Goal: Task Accomplishment & Management: Use online tool/utility

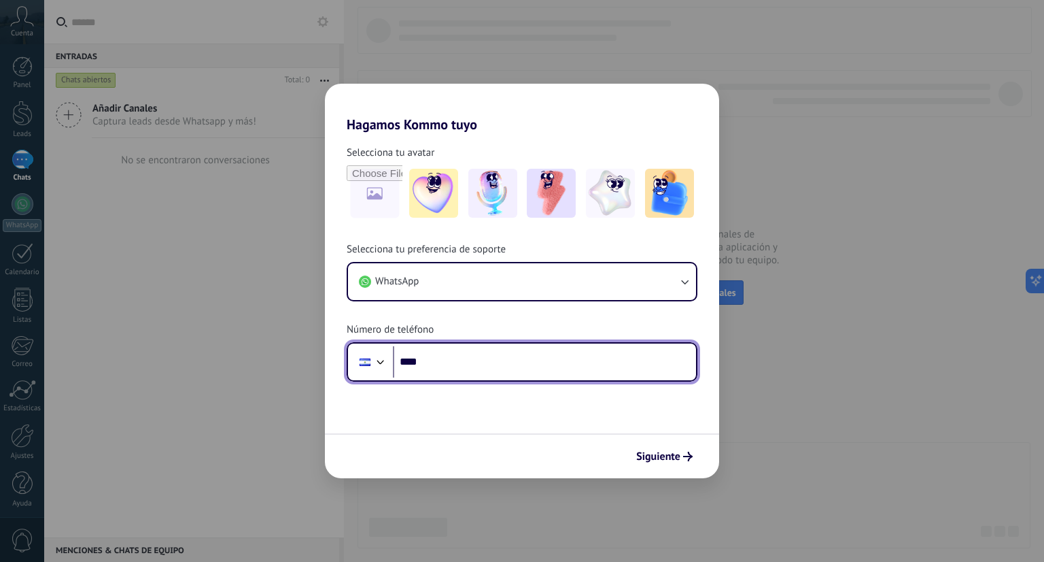
click at [543, 361] on input "****" at bounding box center [544, 361] width 303 height 31
type input "**********"
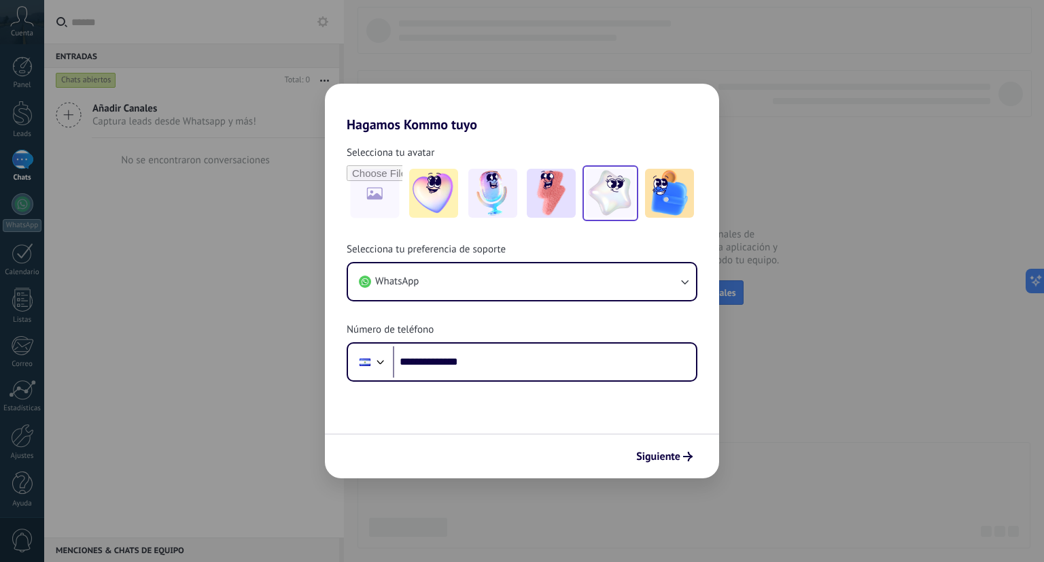
click at [608, 188] on img at bounding box center [610, 193] width 49 height 49
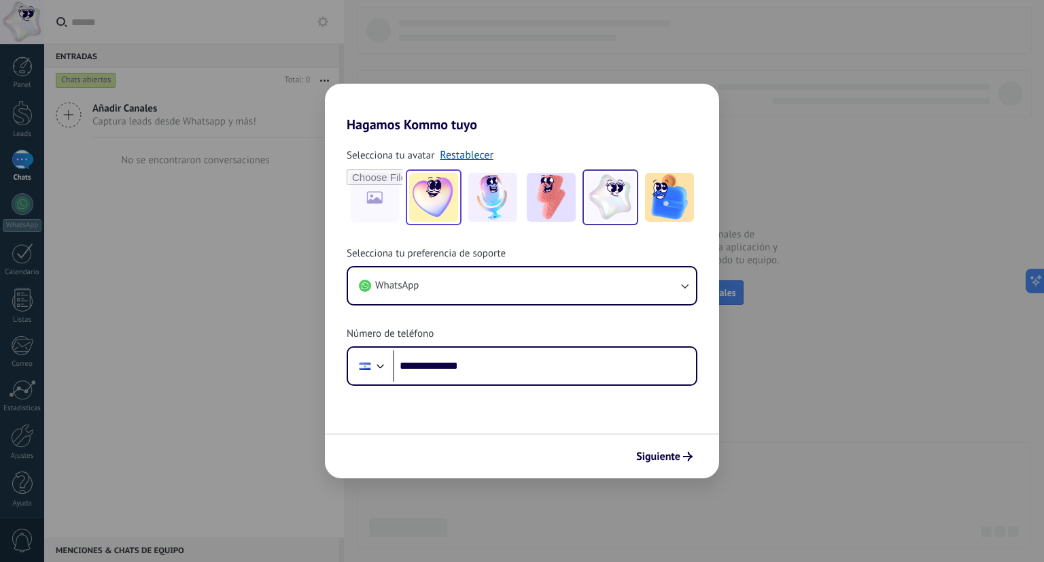
click at [442, 196] on img at bounding box center [433, 197] width 49 height 49
click at [681, 210] on img at bounding box center [669, 197] width 49 height 49
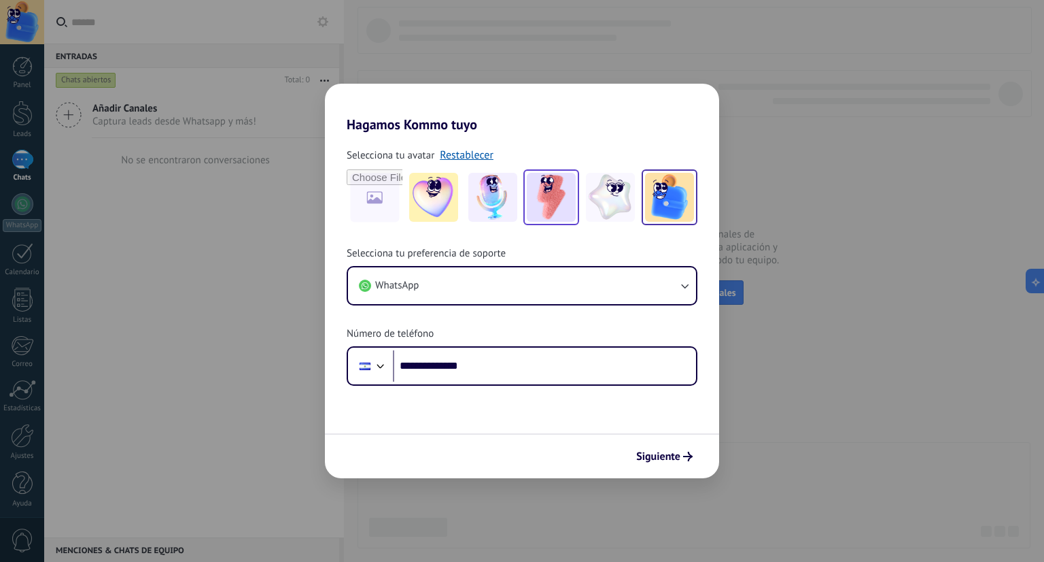
click at [536, 189] on img at bounding box center [551, 197] width 49 height 49
click at [673, 206] on img at bounding box center [669, 197] width 49 height 49
click at [595, 193] on img at bounding box center [610, 197] width 49 height 49
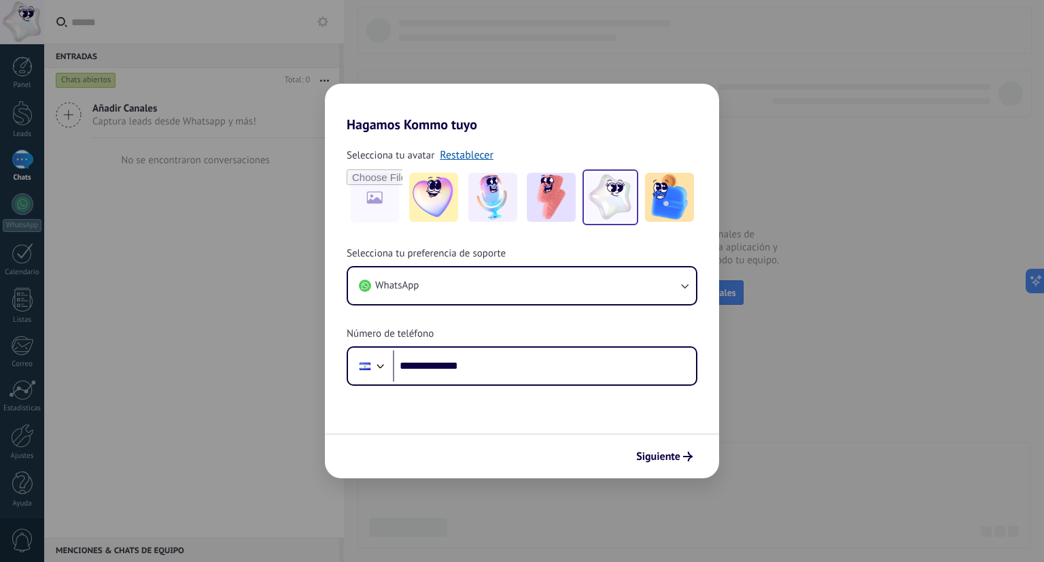
click at [651, 443] on div "Siguiente" at bounding box center [522, 455] width 394 height 45
click at [662, 457] on span "Siguiente" at bounding box center [658, 457] width 44 height 10
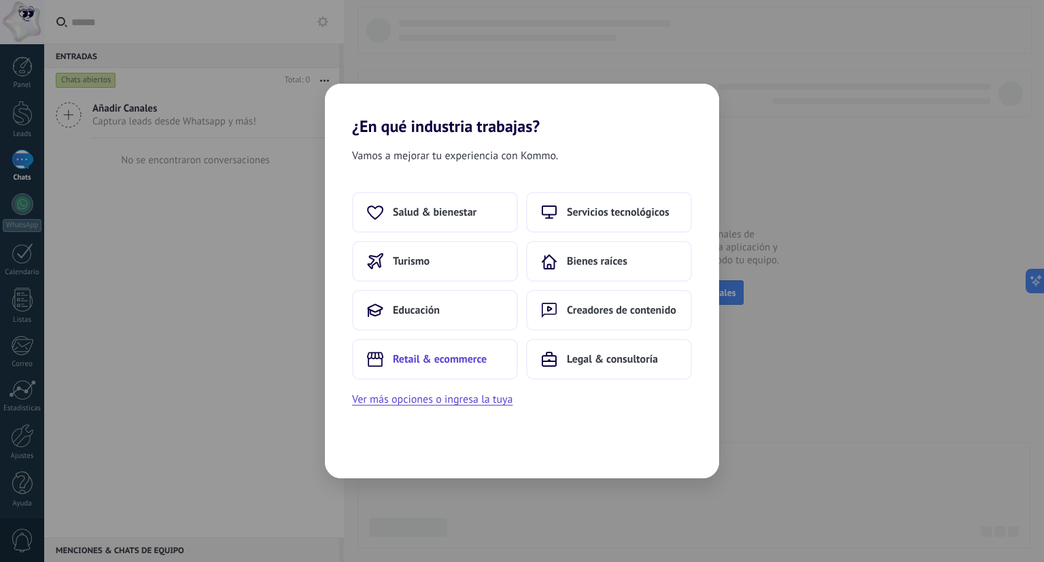
click at [443, 371] on button "Retail & ecommerce" at bounding box center [435, 359] width 166 height 41
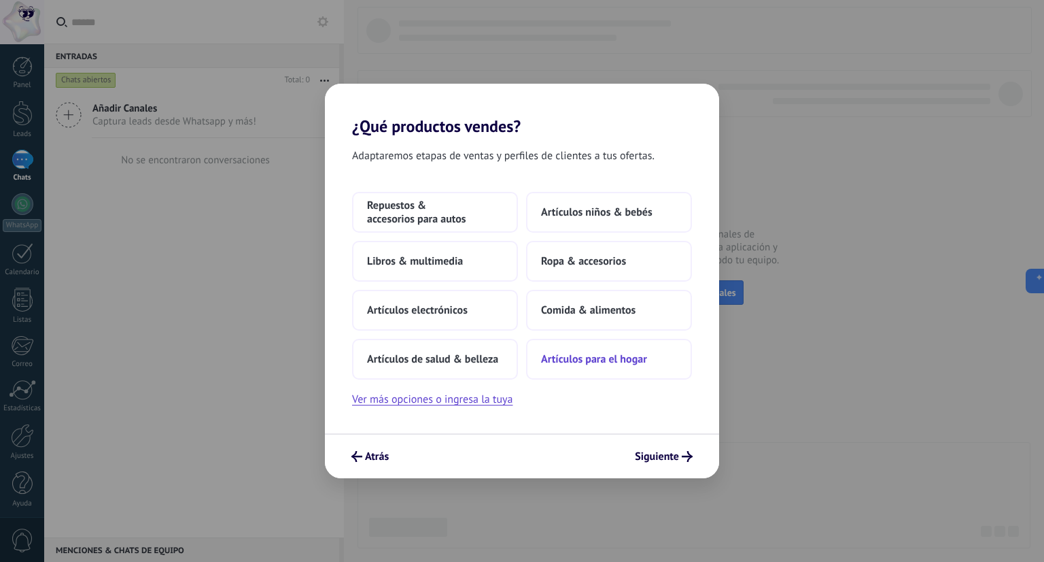
click at [580, 364] on span "Artículos para el hogar" at bounding box center [594, 359] width 106 height 14
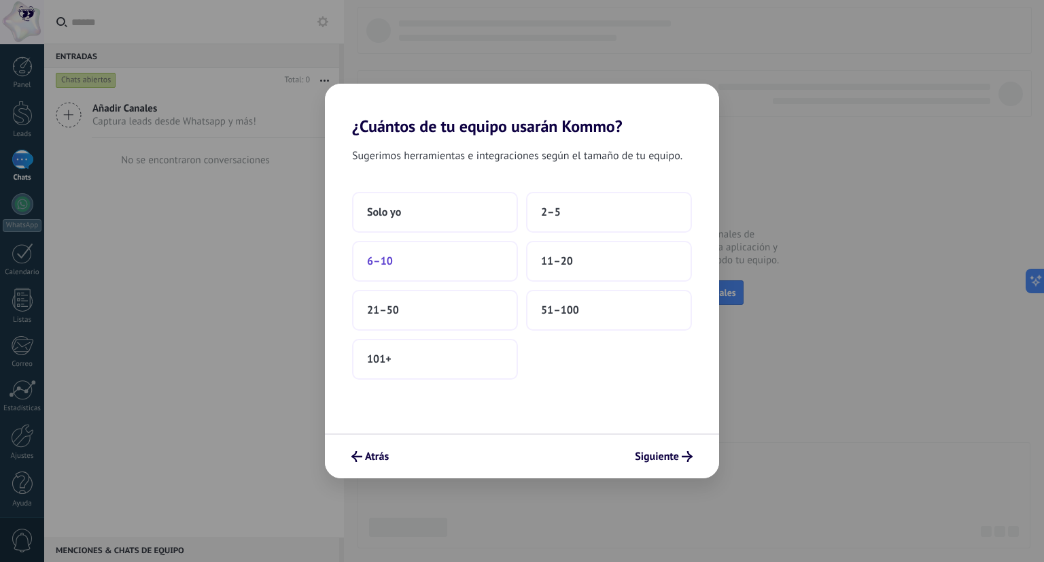
click at [473, 262] on button "6–10" at bounding box center [435, 261] width 166 height 41
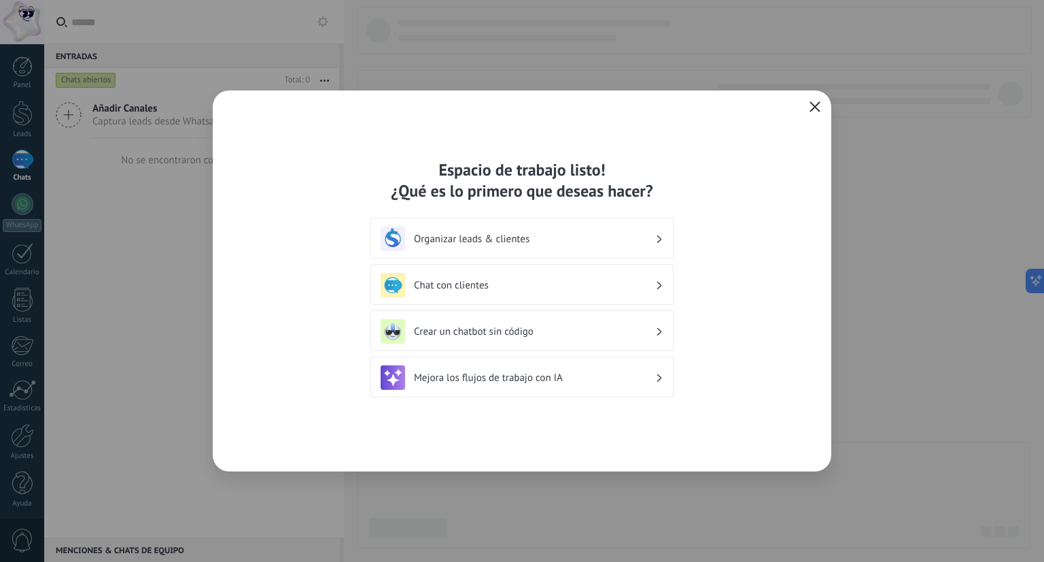
click at [483, 335] on h3 "Crear un chatbot sin código" at bounding box center [534, 331] width 241 height 13
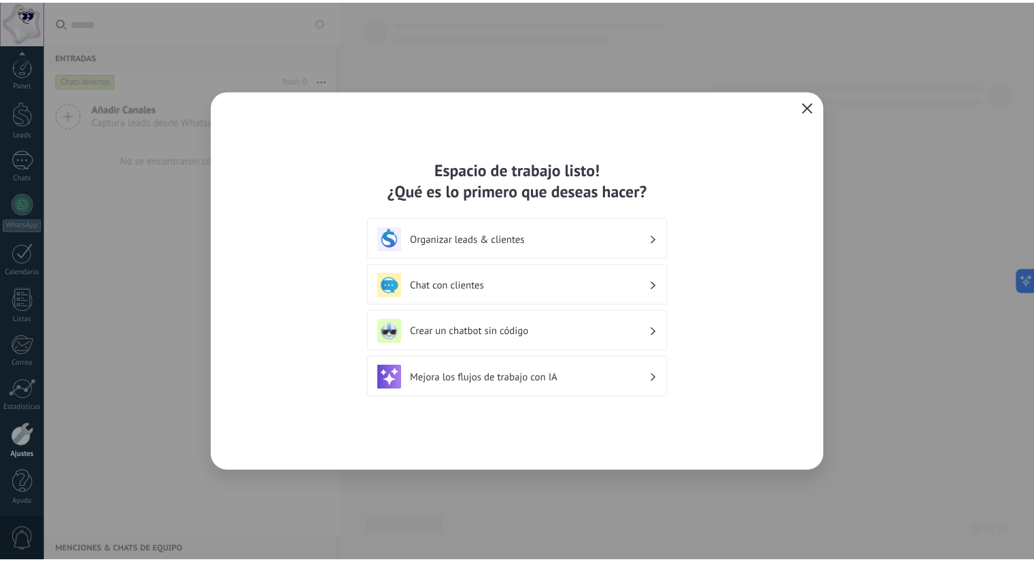
scroll to position [3, 0]
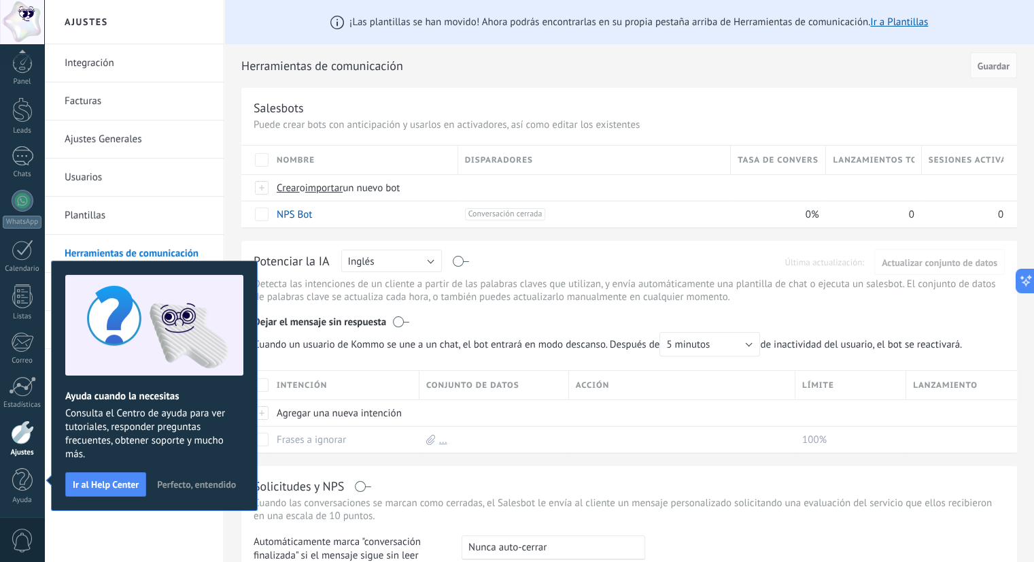
click at [201, 481] on span "Perfecto, entendido" at bounding box center [196, 484] width 79 height 10
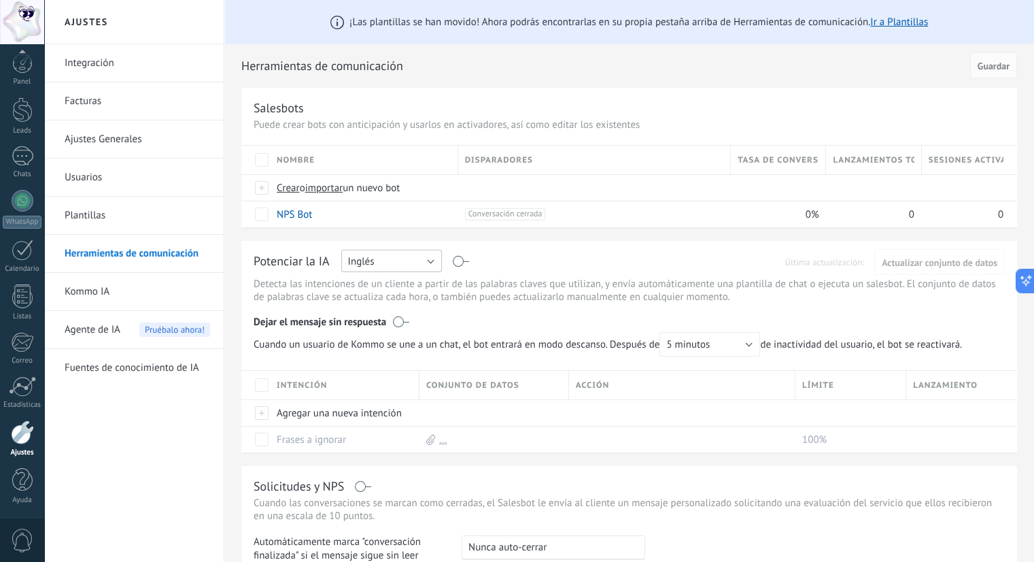
click at [433, 264] on button "Inglés" at bounding box center [391, 261] width 101 height 22
click at [408, 305] on span "Español" at bounding box center [385, 308] width 104 height 13
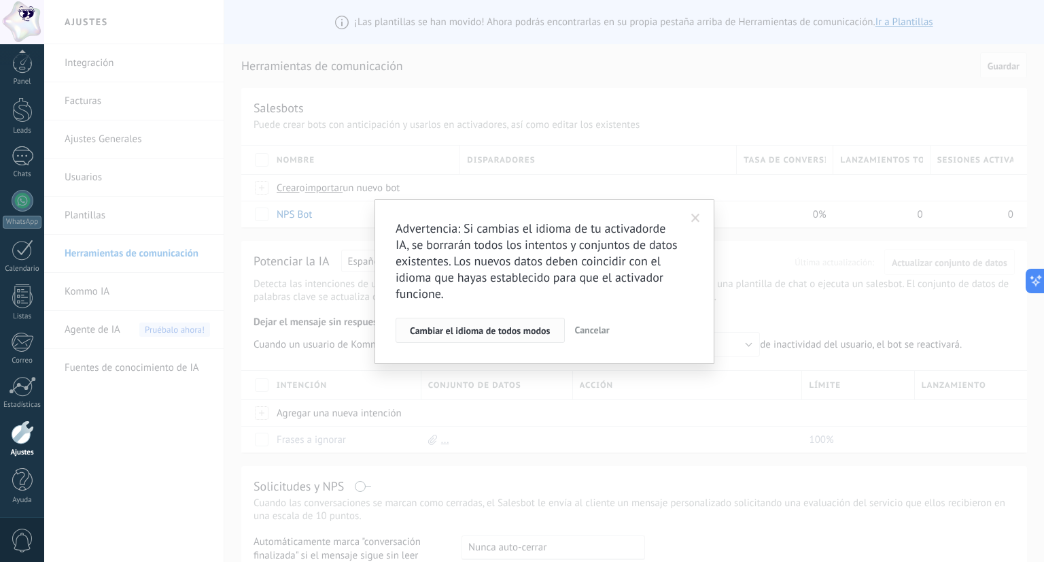
click at [541, 335] on span "Cambiar el idioma de todos modos" at bounding box center [480, 331] width 141 height 10
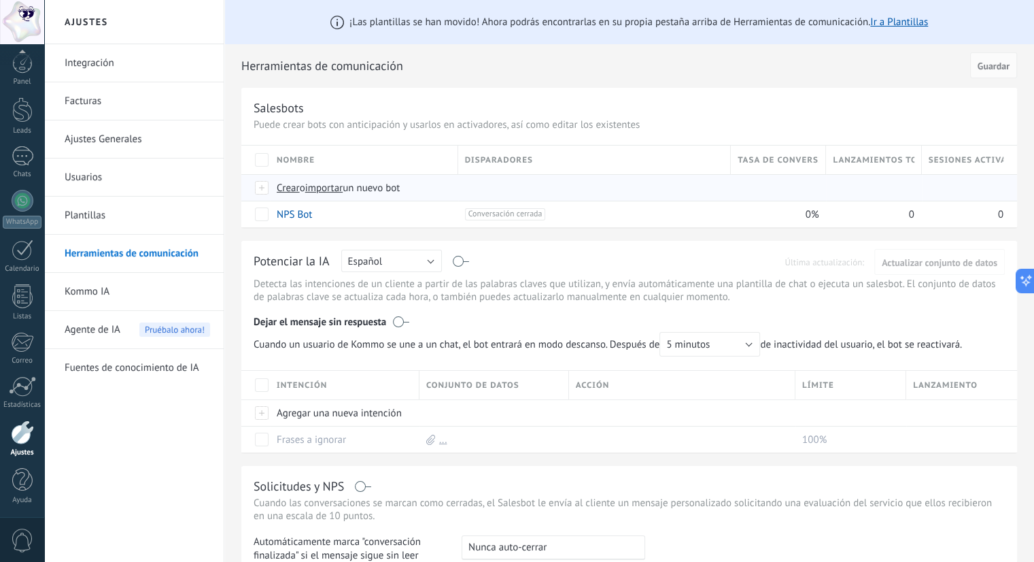
click at [295, 189] on span "Crear" at bounding box center [288, 188] width 23 height 13
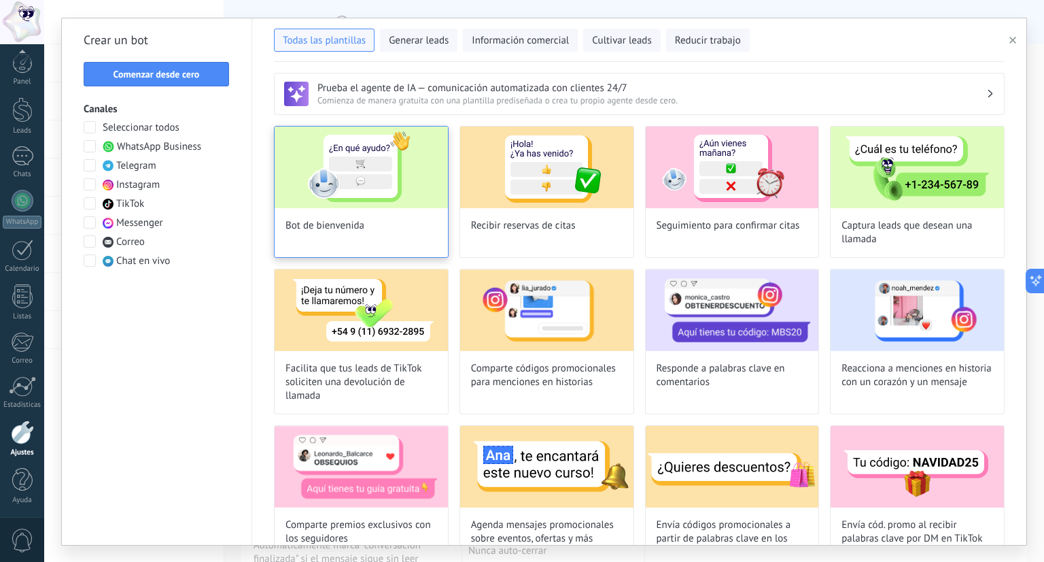
click at [359, 213] on div "Bot de bienvenida" at bounding box center [361, 192] width 175 height 132
type input "**********"
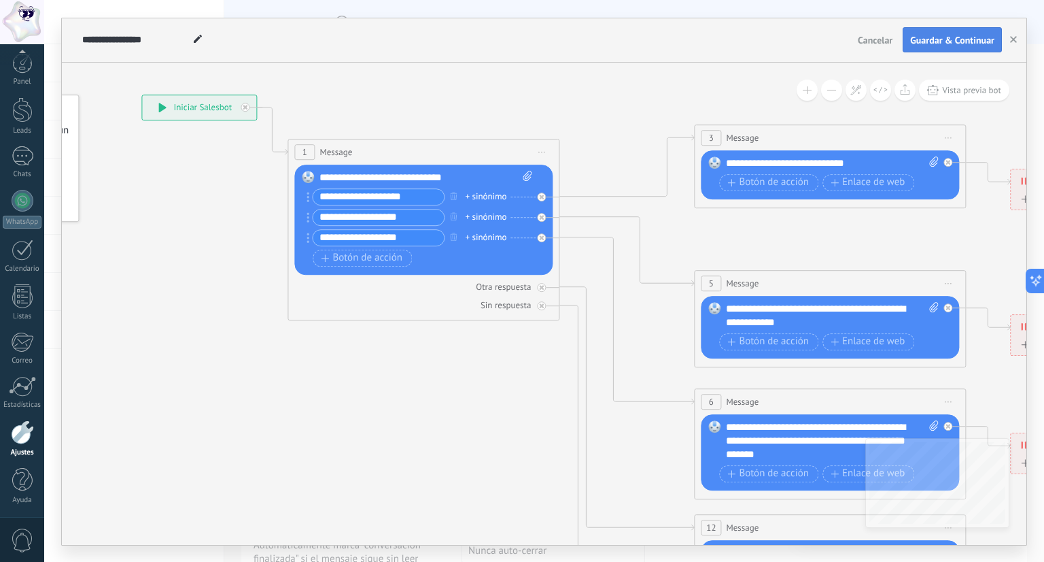
click at [952, 45] on span "Guardar & Continuar" at bounding box center [953, 40] width 84 height 10
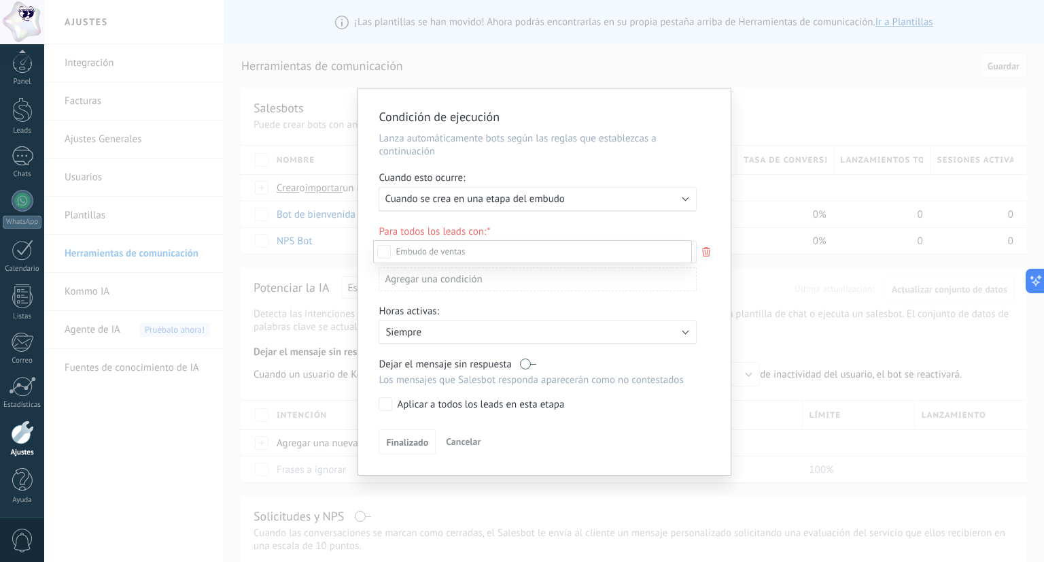
click at [452, 253] on span at bounding box center [430, 251] width 69 height 12
click at [535, 231] on div at bounding box center [544, 281] width 1000 height 562
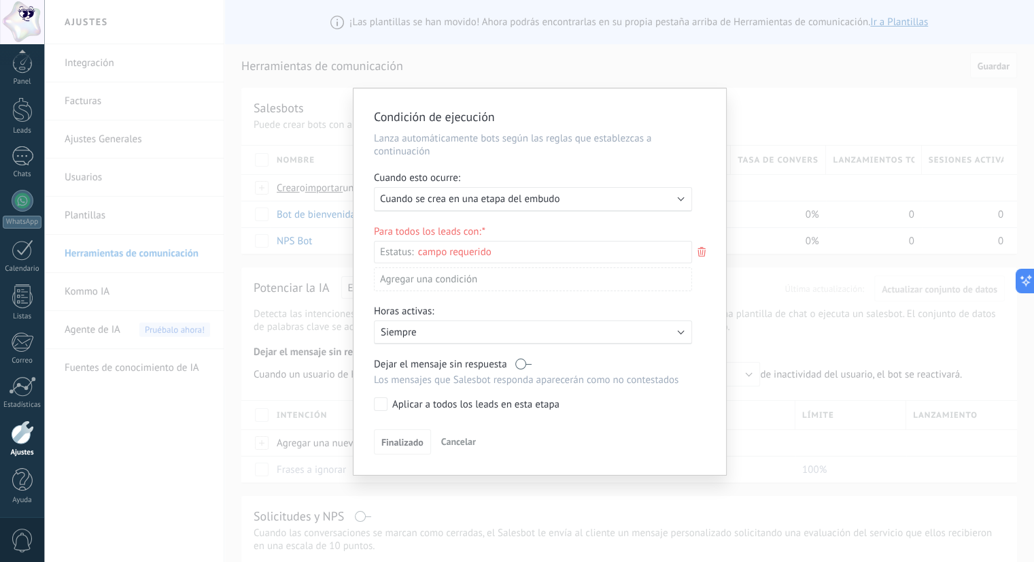
click at [0, 0] on div "Leads Entrantes Nueva consulta Cualificado Cotización enviada Pedido creado Ped…" at bounding box center [0, 0] width 0 height 0
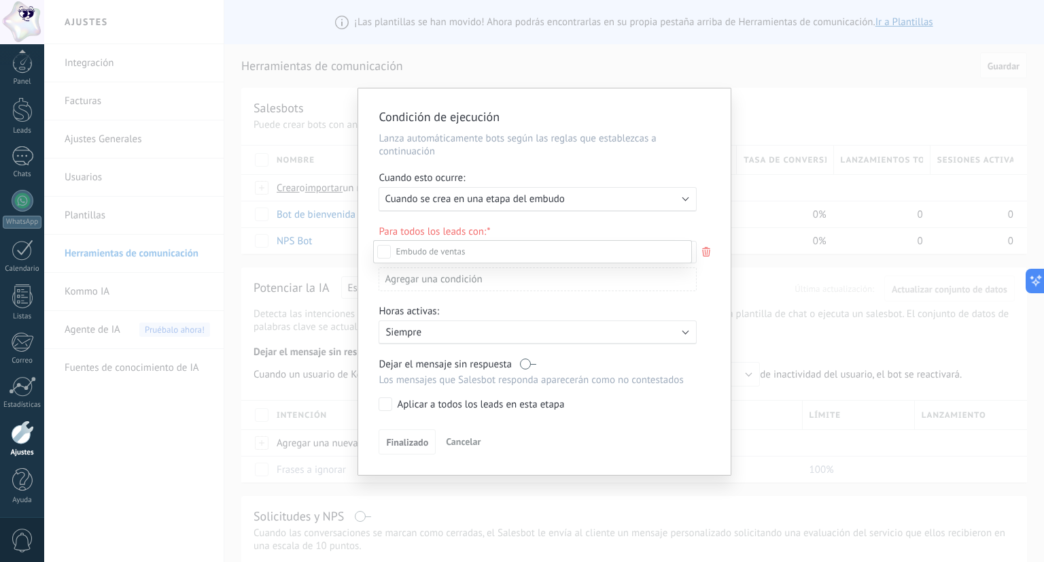
click at [0, 0] on label "Nueva consulta" at bounding box center [0, 0] width 0 height 0
click at [703, 297] on div at bounding box center [544, 281] width 1000 height 562
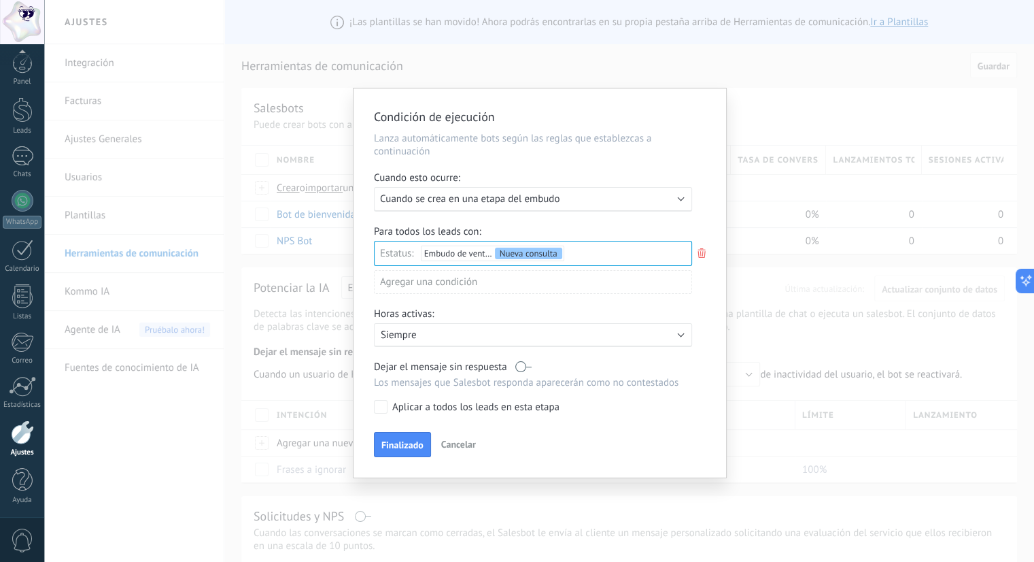
click at [454, 330] on p "Siempre" at bounding box center [500, 334] width 238 height 13
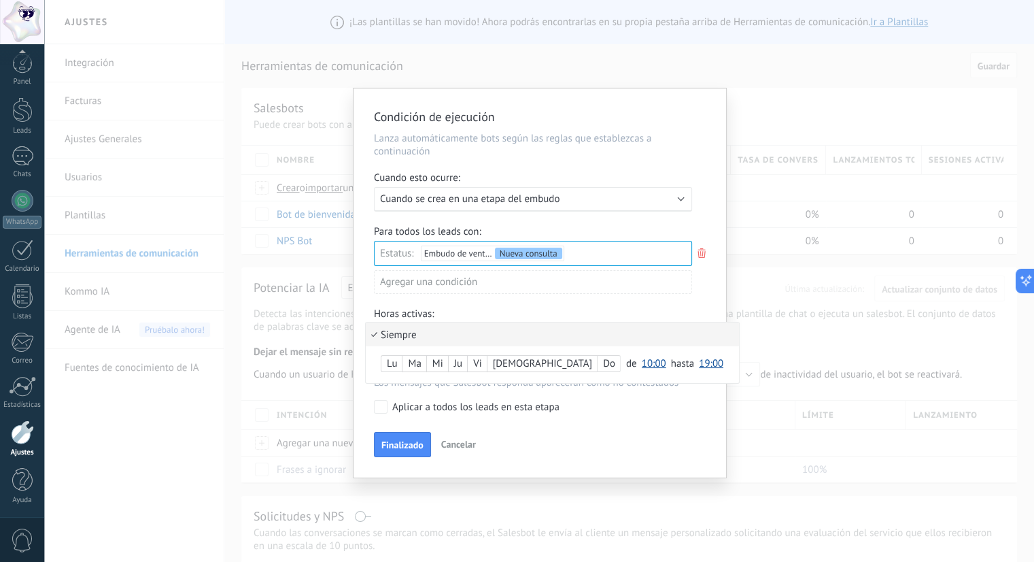
click at [454, 330] on li "Siempre" at bounding box center [552, 334] width 373 height 24
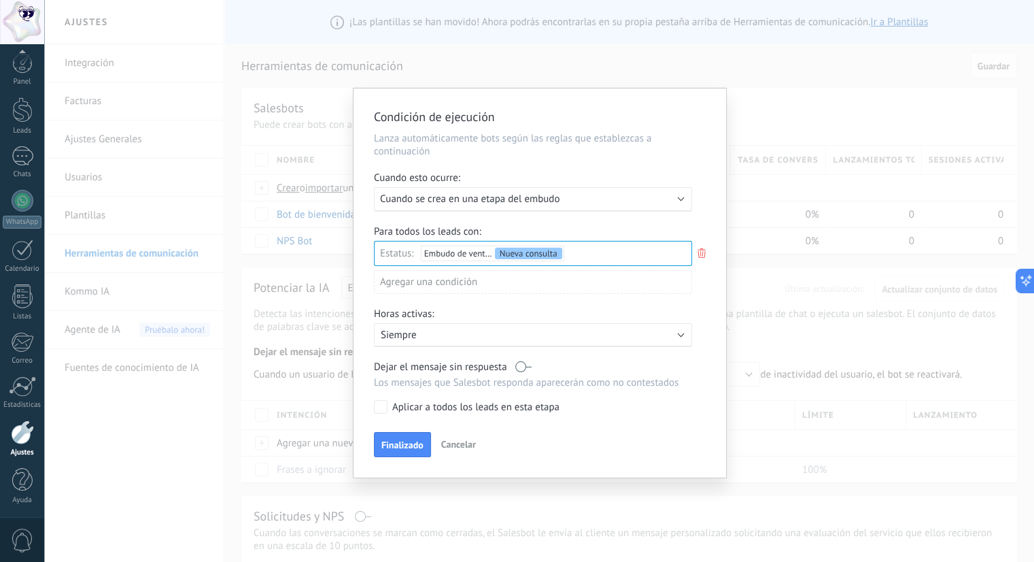
click at [439, 405] on div "Aplicar a todos los leads en esta etapa" at bounding box center [475, 408] width 167 height 14
click at [410, 454] on button "Finalizado" at bounding box center [402, 445] width 57 height 26
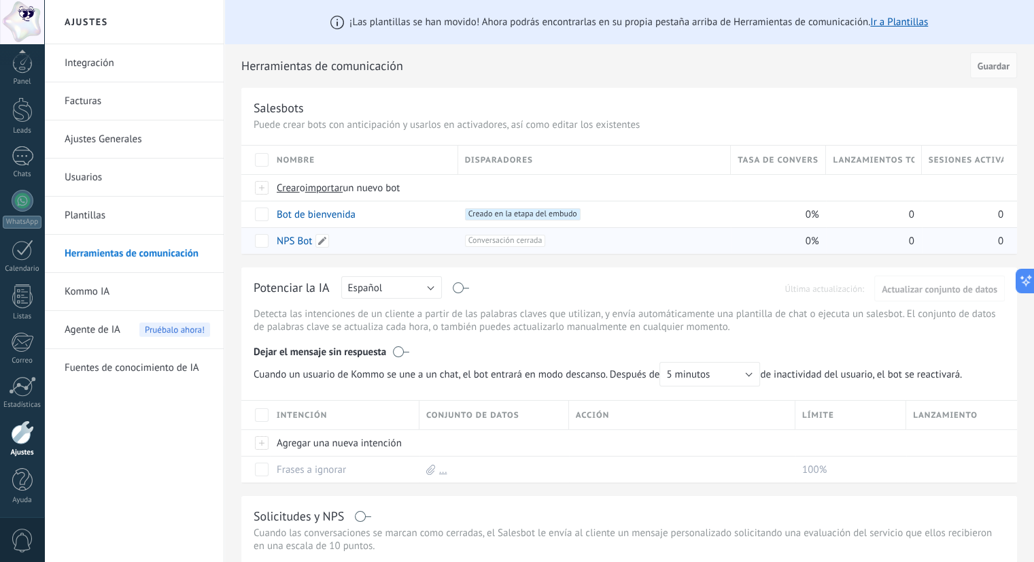
click at [303, 242] on link "NPS Bot" at bounding box center [294, 241] width 35 height 13
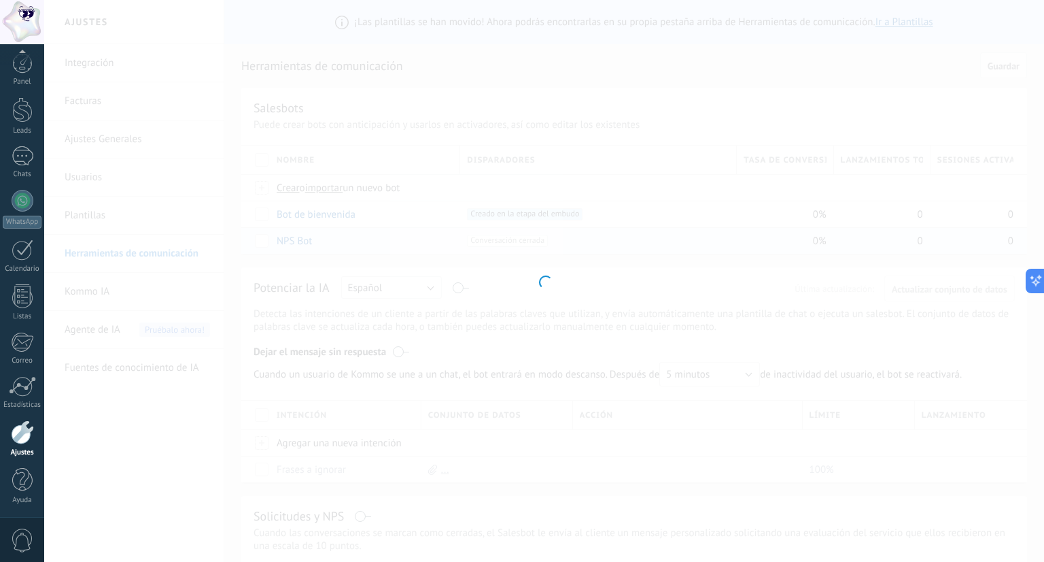
type input "*******"
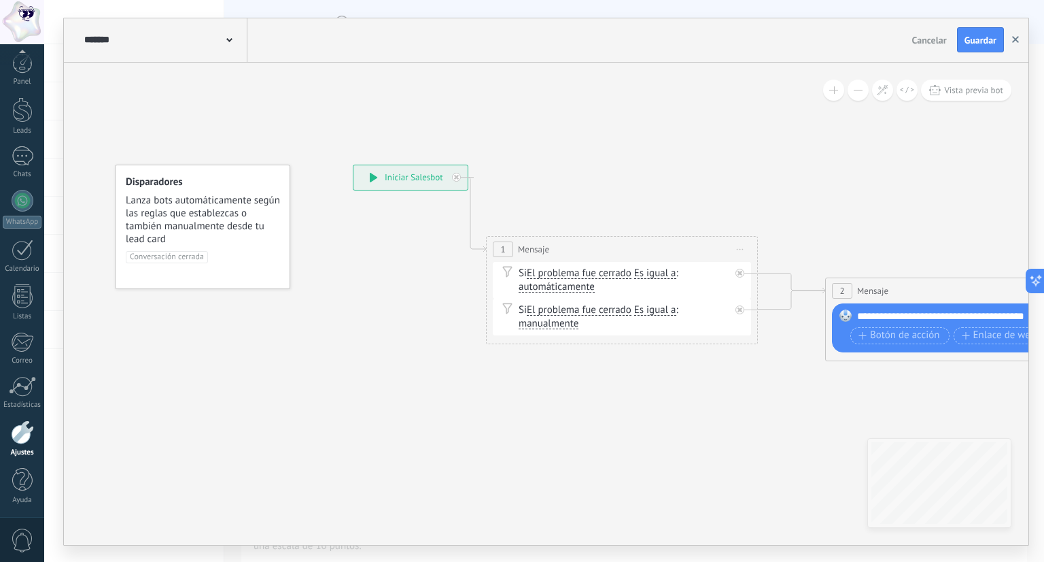
click at [1019, 39] on button "button" at bounding box center [1016, 40] width 20 height 26
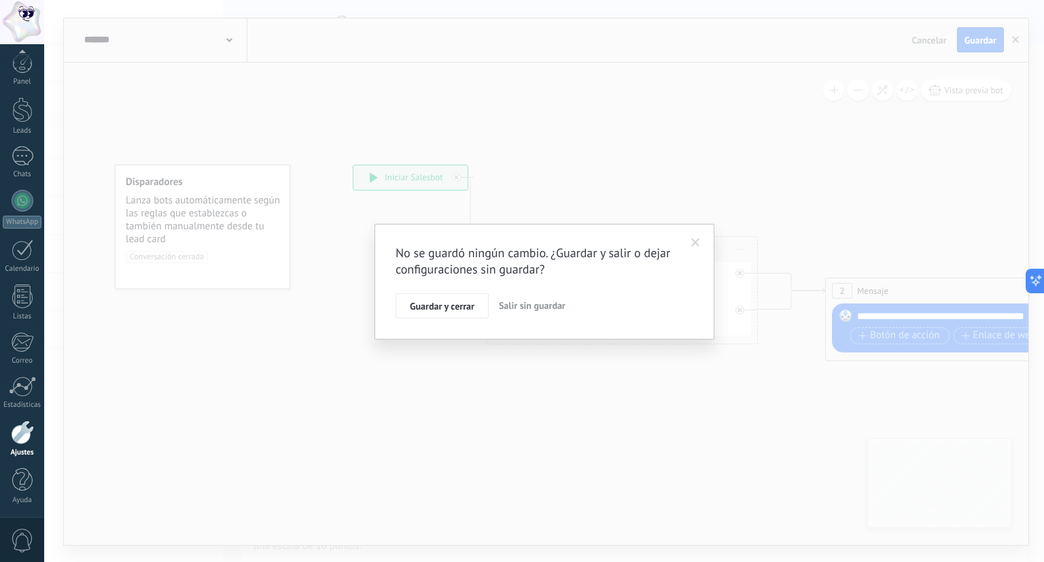
click at [511, 305] on span "Salir sin guardar" at bounding box center [532, 305] width 67 height 12
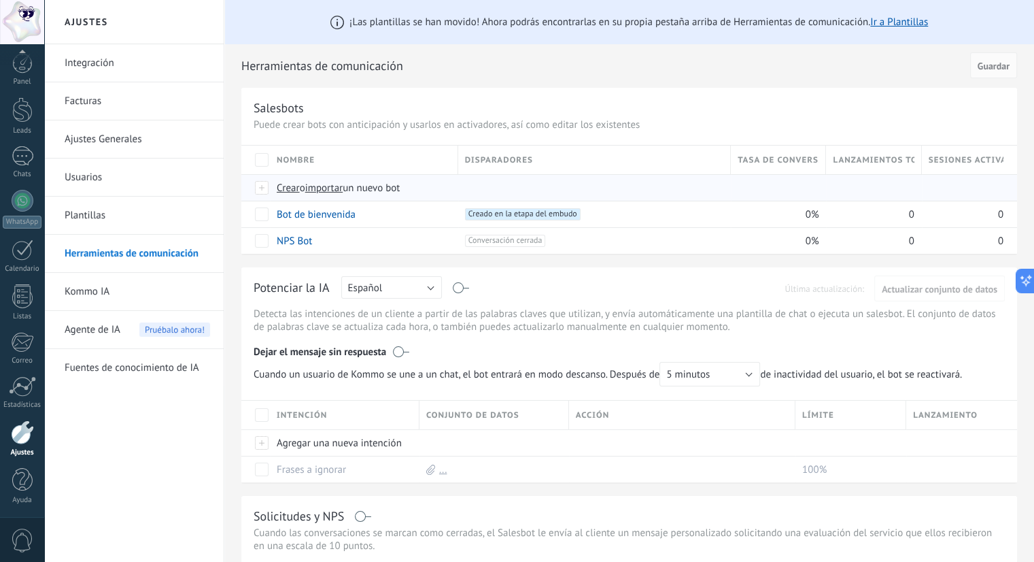
click at [287, 188] on span "Crear" at bounding box center [288, 188] width 23 height 13
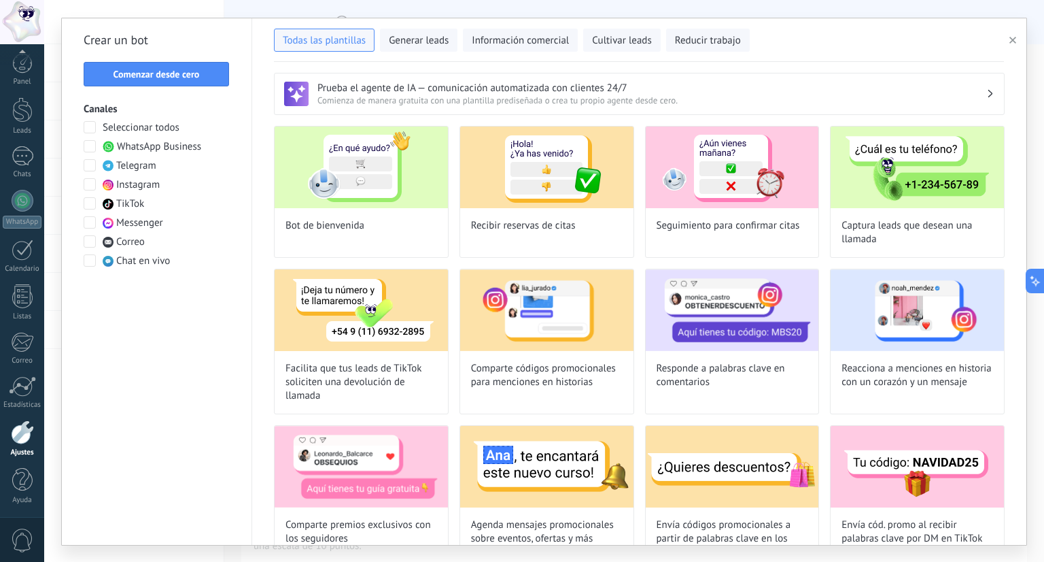
click at [1013, 41] on icon "button" at bounding box center [1013, 40] width 7 height 7
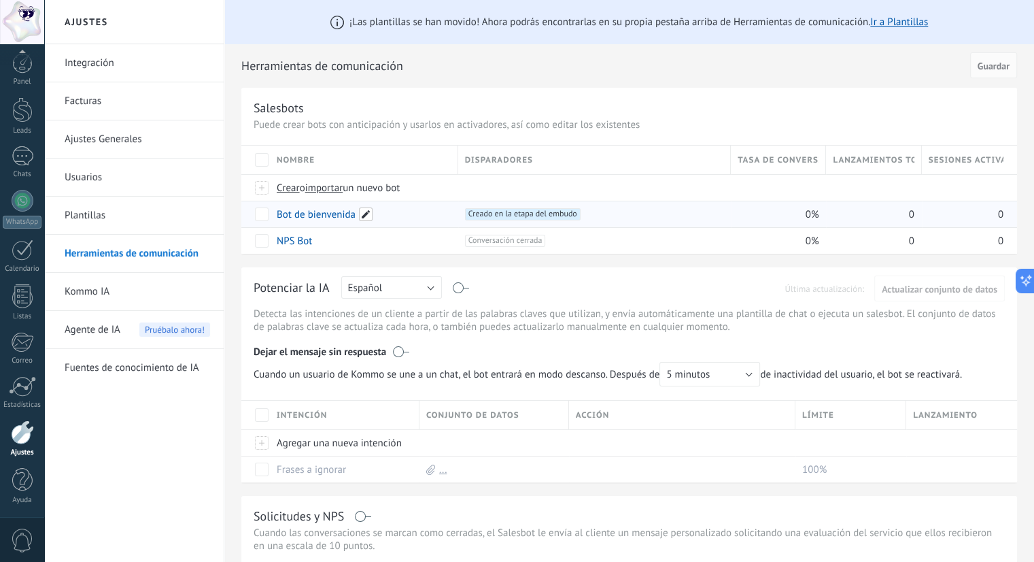
click at [364, 219] on span at bounding box center [366, 214] width 14 height 14
click at [354, 248] on span "Cancelar" at bounding box center [365, 245] width 35 height 12
